Goal: Transaction & Acquisition: Purchase product/service

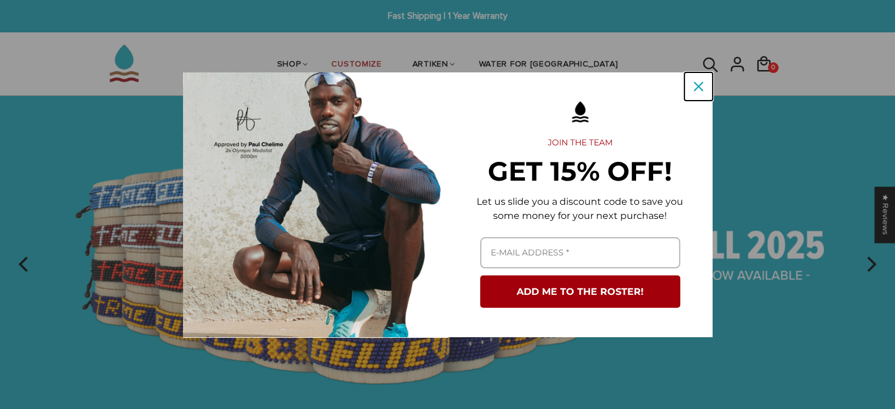
click at [692, 89] on div "Close" at bounding box center [698, 86] width 19 height 19
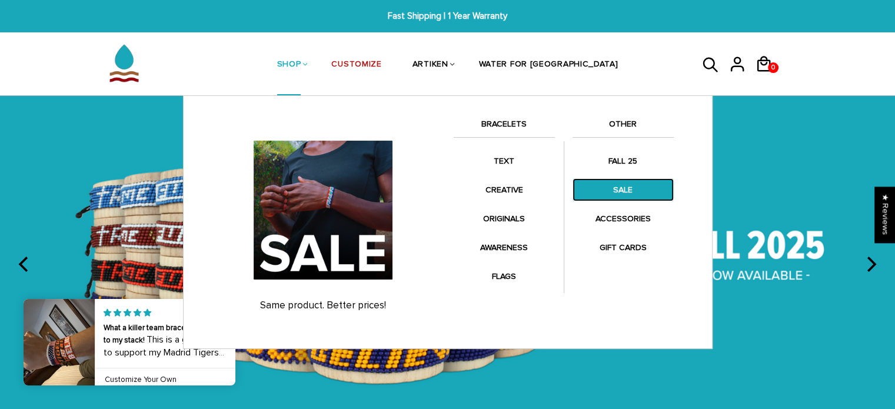
click at [606, 184] on link "SALE" at bounding box center [622, 189] width 101 height 23
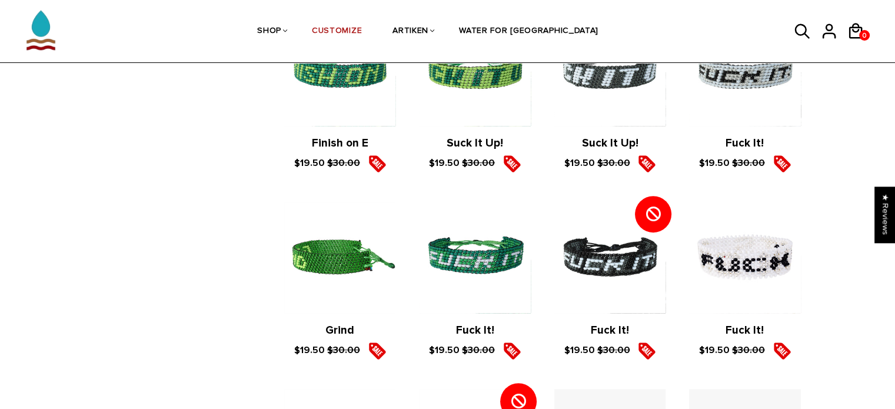
scroll to position [706, 0]
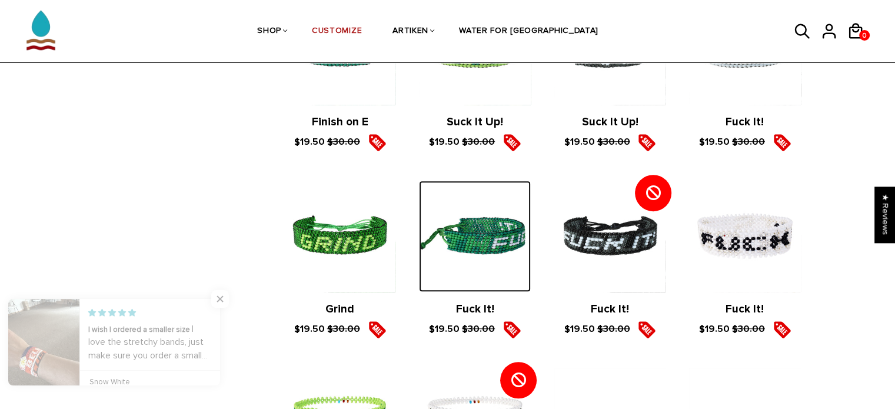
click at [494, 242] on img at bounding box center [474, 236] width 111 height 111
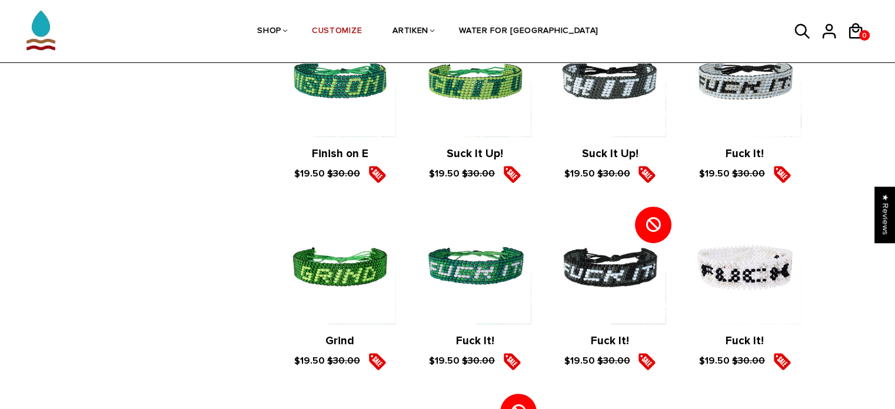
scroll to position [765, 0]
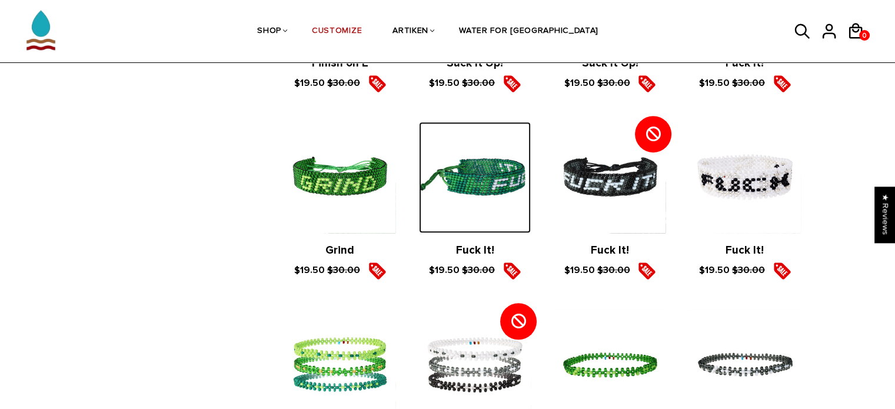
click at [496, 173] on img at bounding box center [474, 177] width 111 height 111
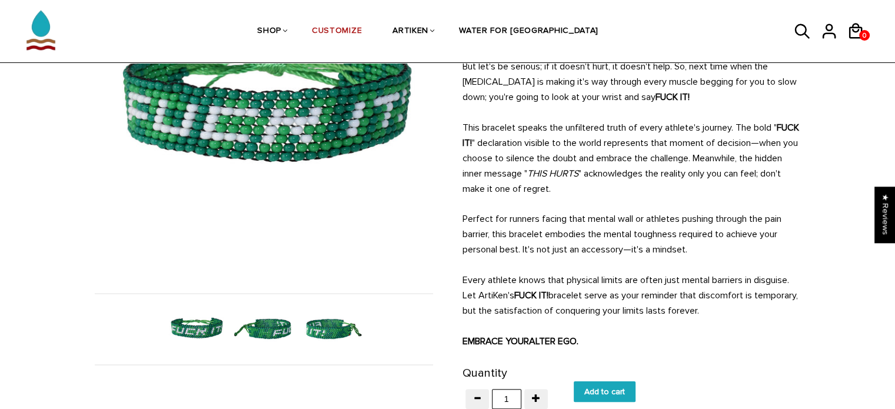
scroll to position [118, 0]
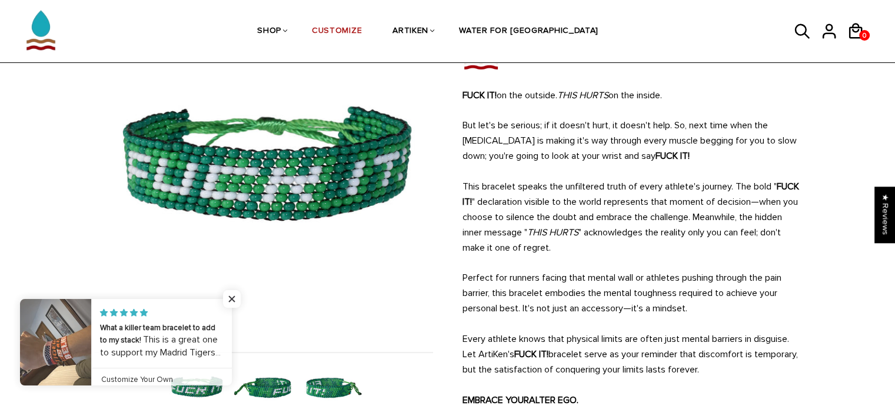
click at [269, 385] on img at bounding box center [264, 388] width 61 height 61
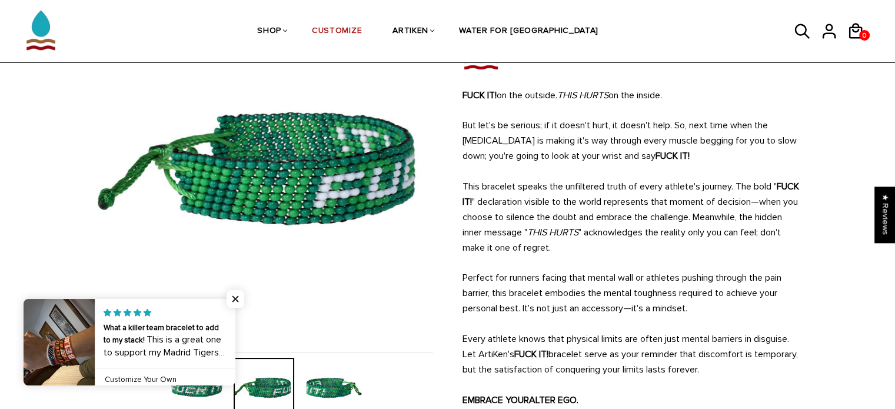
click at [325, 377] on img at bounding box center [331, 388] width 61 height 61
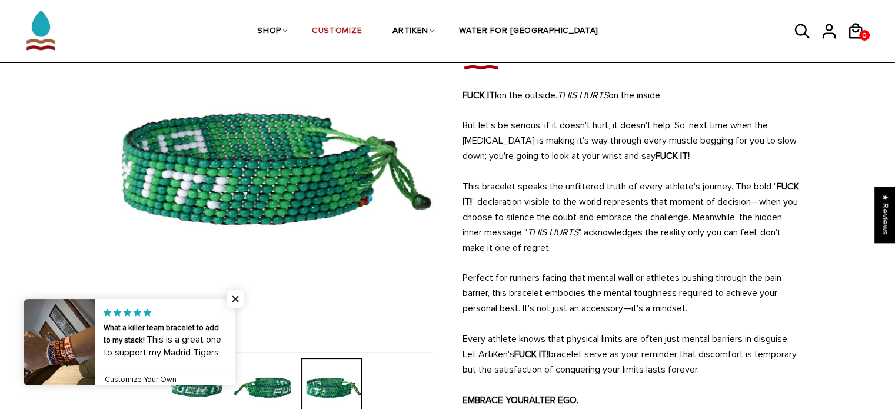
click at [278, 381] on img at bounding box center [264, 388] width 61 height 61
